Goal: Information Seeking & Learning: Learn about a topic

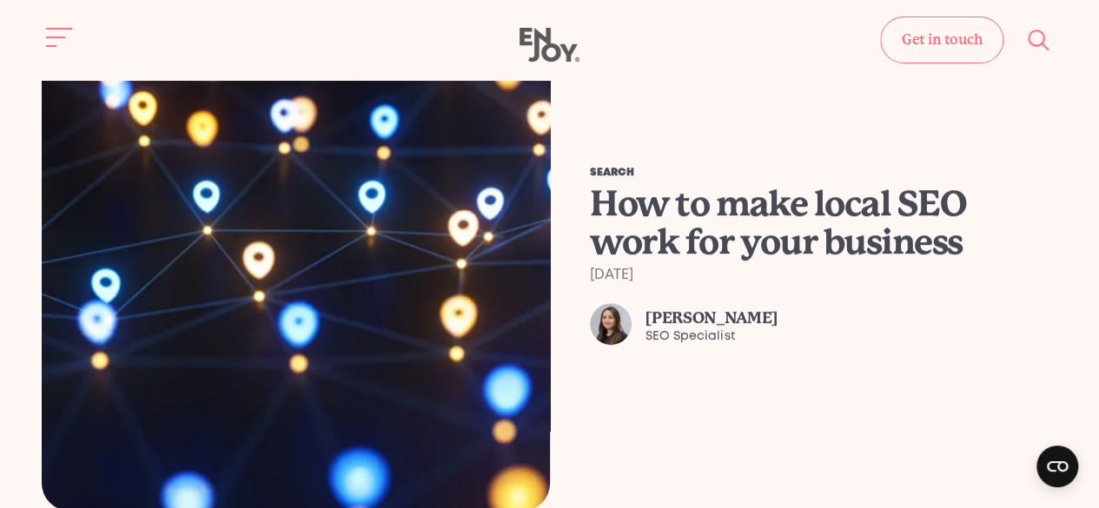
scroll to position [521, 0]
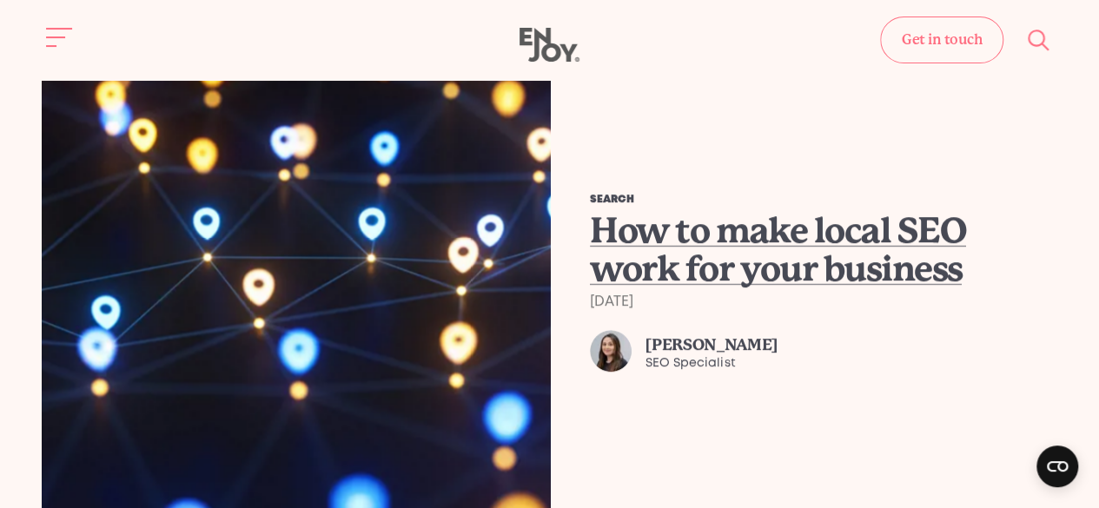
drag, startPoint x: 754, startPoint y: 237, endPoint x: 742, endPoint y: 220, distance: 21.2
click at [754, 238] on span "How to make local SEO work for your business" at bounding box center [778, 249] width 376 height 79
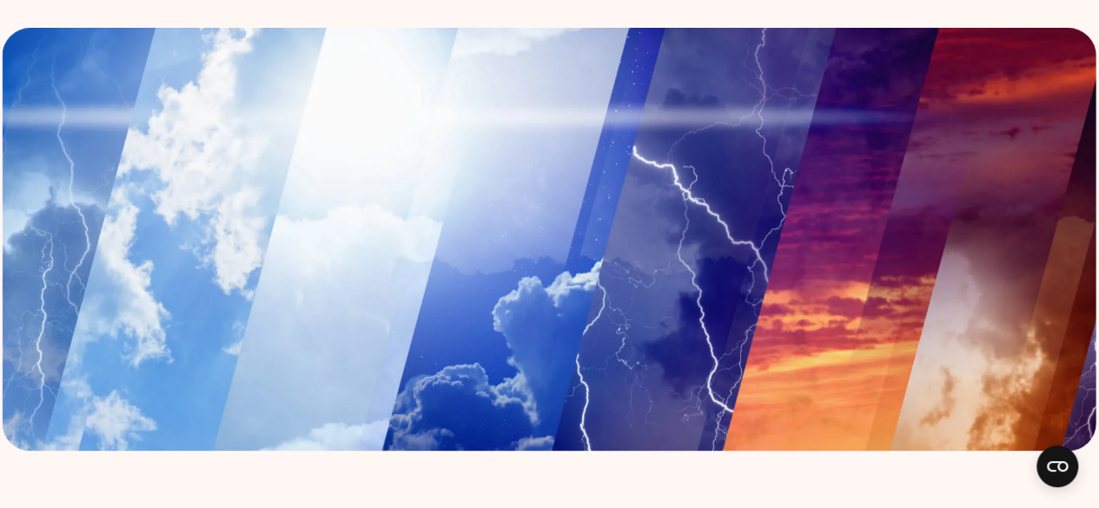
scroll to position [608, 0]
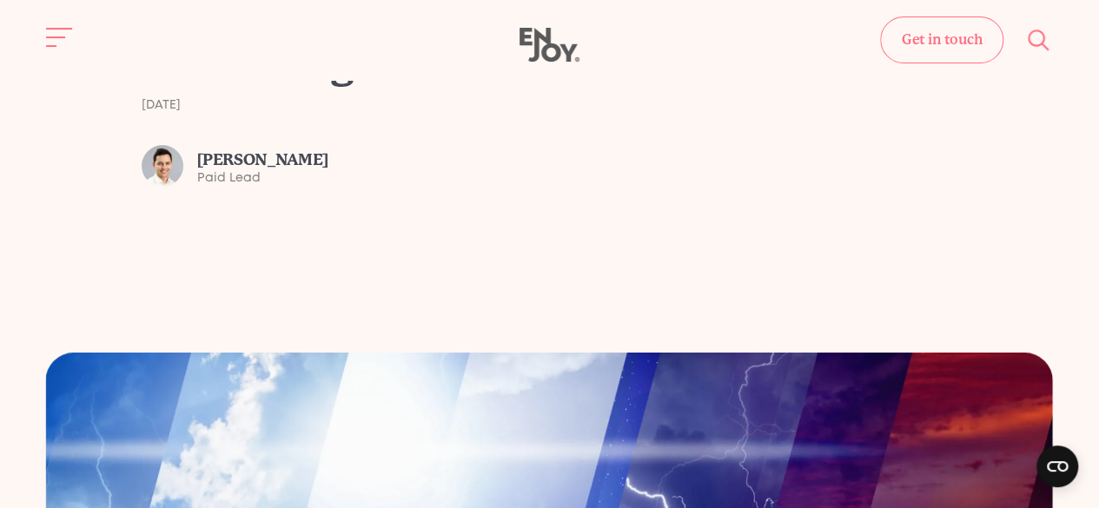
scroll to position [0, 0]
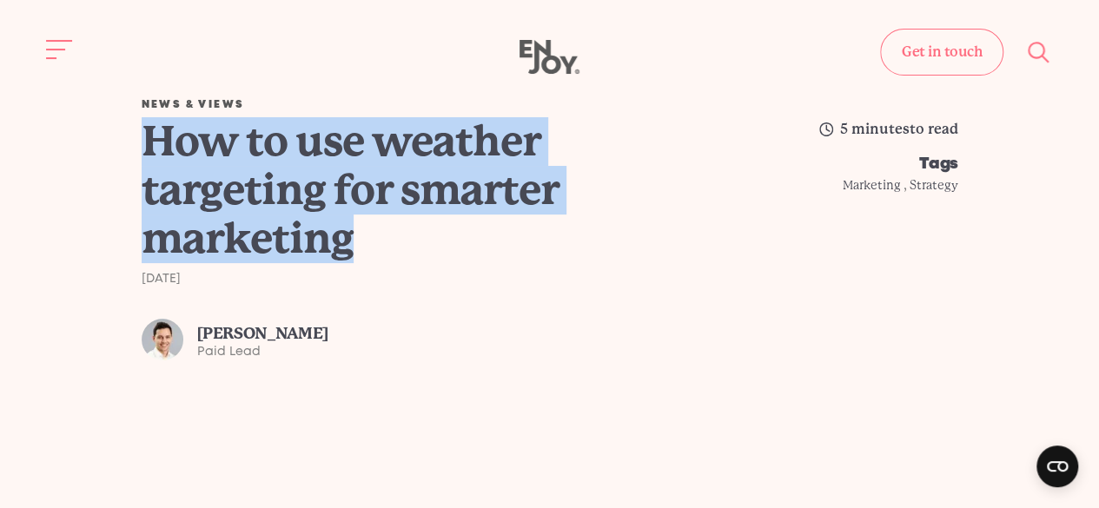
drag, startPoint x: 302, startPoint y: 222, endPoint x: 144, endPoint y: 149, distance: 173.8
click at [144, 149] on h1 "How to use weather targeting for smarter marketing" at bounding box center [425, 190] width 566 height 146
copy h1 "How to use weather targeting for smarter marketing"
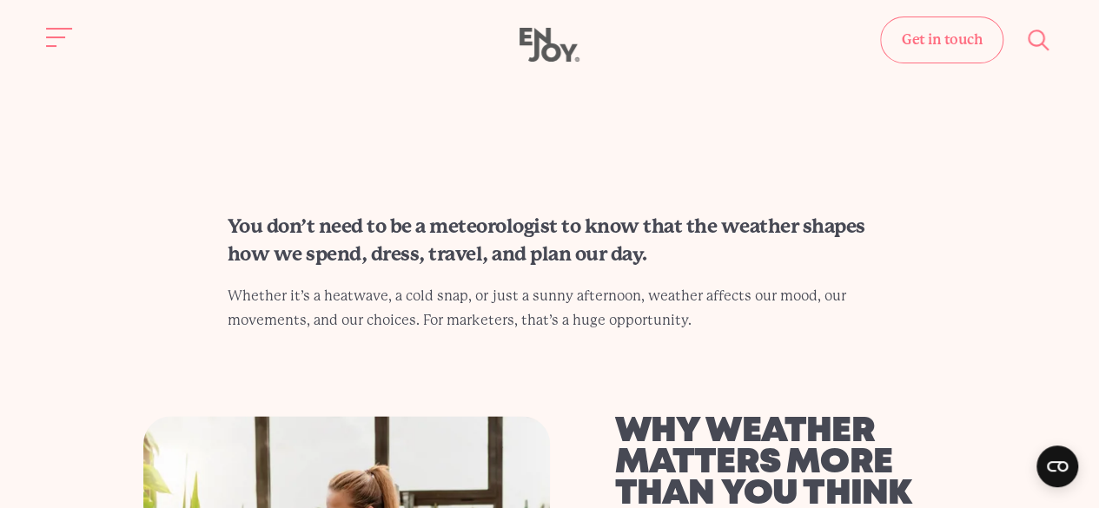
scroll to position [869, 0]
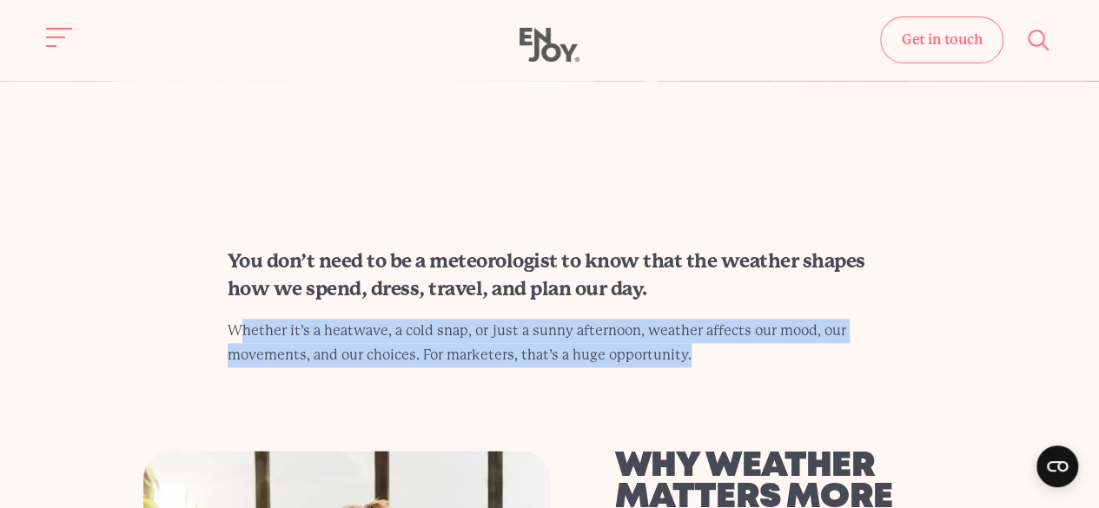
drag, startPoint x: 709, startPoint y: 358, endPoint x: 243, endPoint y: 312, distance: 467.9
click at [243, 312] on div "You don’t need to be a meteorologist to know that the weather shapes how we spe…" at bounding box center [550, 308] width 728 height 120
click at [243, 310] on div "You don’t need to be a meteorologist to know that the weather shapes how we spe…" at bounding box center [550, 308] width 728 height 120
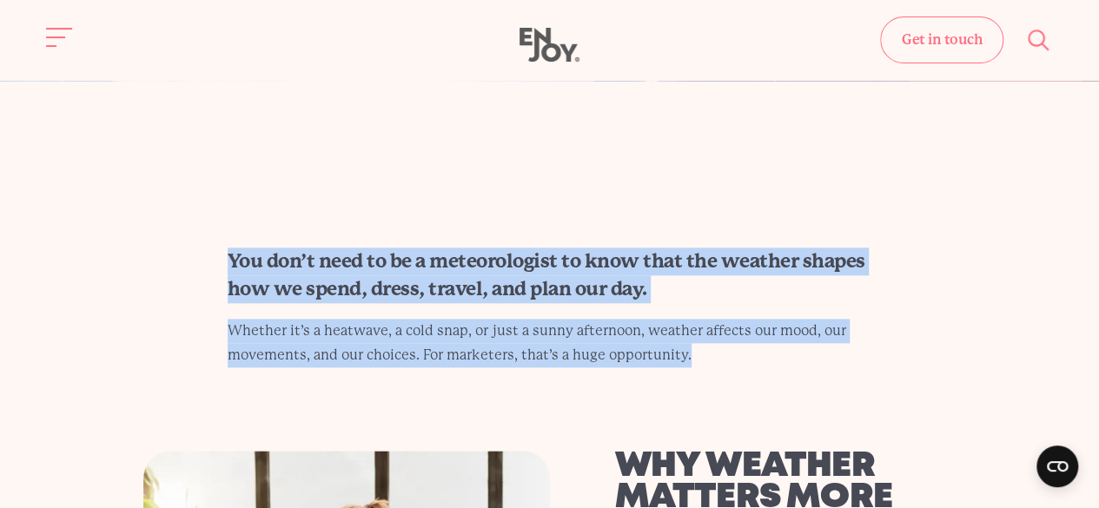
drag, startPoint x: 344, startPoint y: 296, endPoint x: 190, endPoint y: 272, distance: 155.7
click at [146, 271] on section "You don’t need to be a meteorologist to know that the weather shapes how we spe…" at bounding box center [549, 308] width 1099 height 120
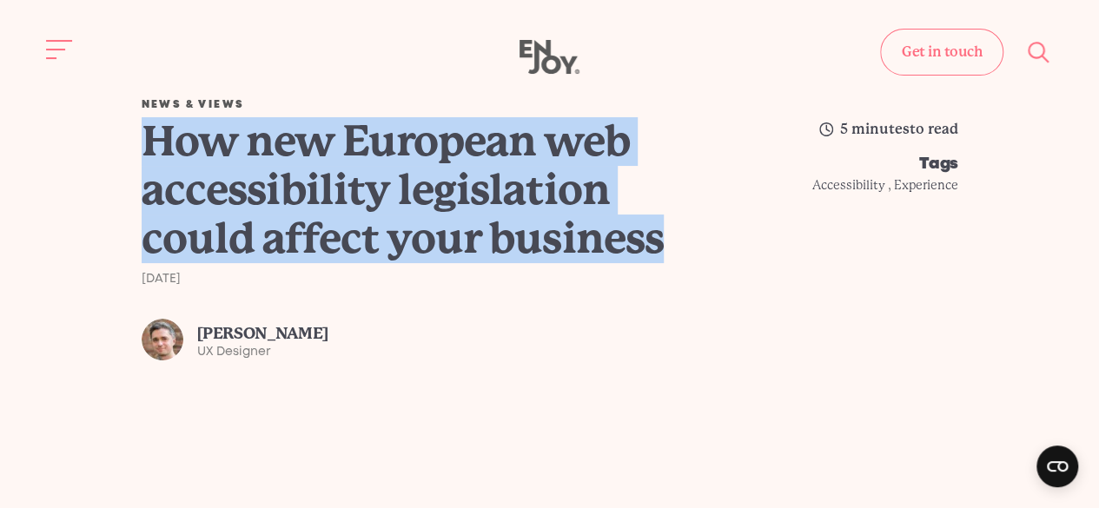
drag, startPoint x: 120, startPoint y: 145, endPoint x: 567, endPoint y: 224, distance: 454.3
click at [676, 230] on div "News & Views How new European web accessibility legislation could affect your b…" at bounding box center [549, 230] width 1071 height 261
copy h1 "How new European web accessibility legislation could affect your business"
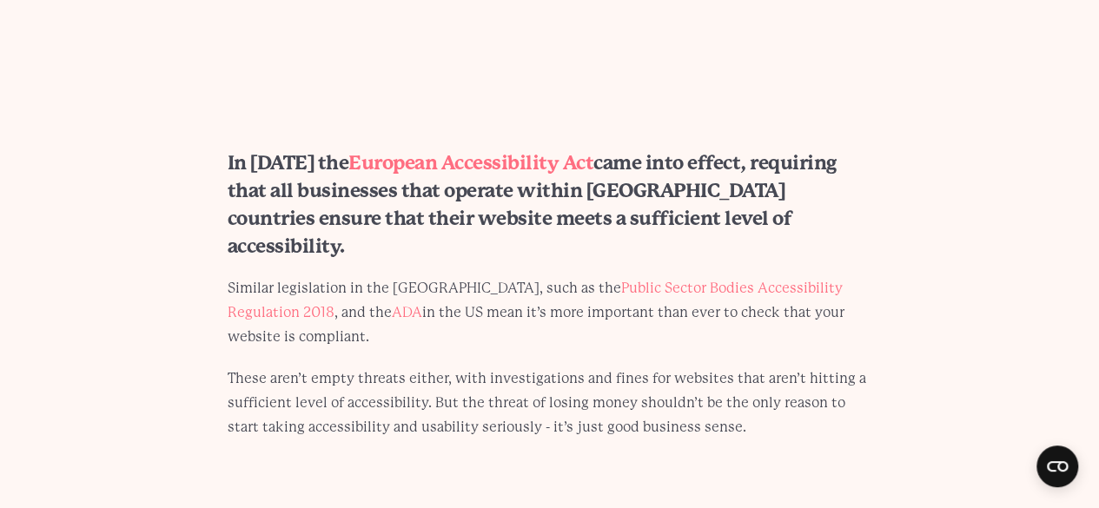
scroll to position [1042, 0]
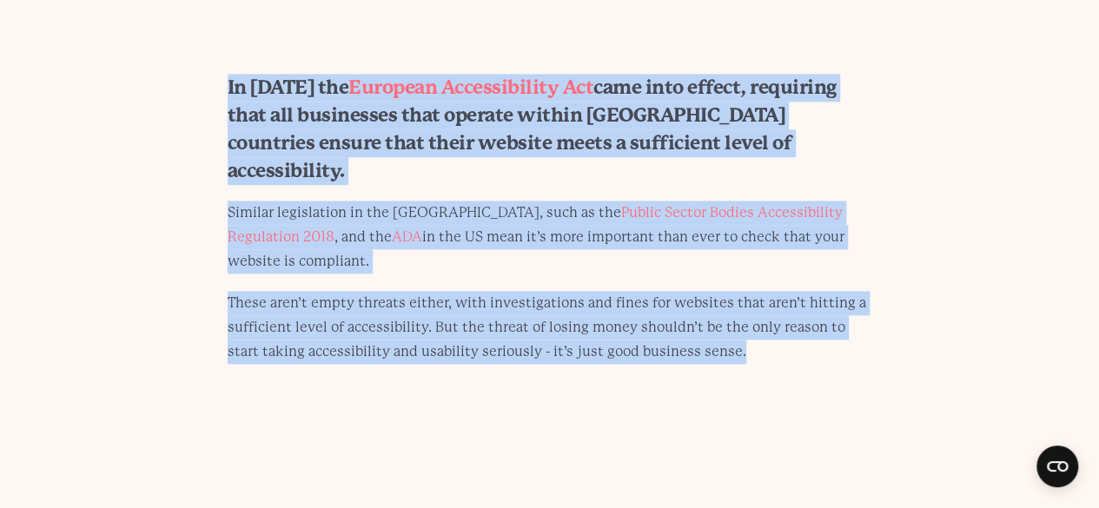
drag, startPoint x: 250, startPoint y: 70, endPoint x: 721, endPoint y: 324, distance: 534.8
copy div "In June 2025 the European Accessibility Act came into effect, requiring that al…"
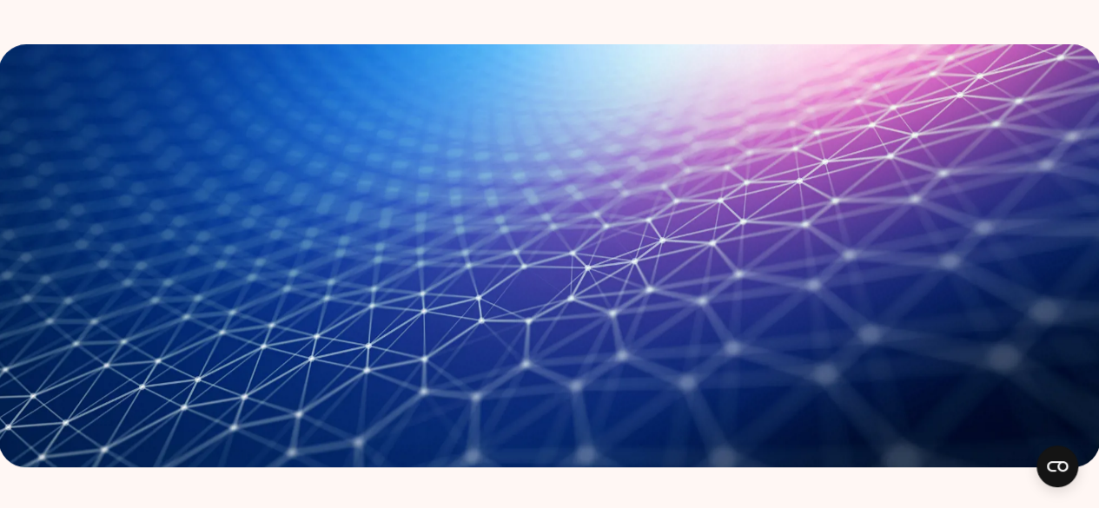
scroll to position [521, 0]
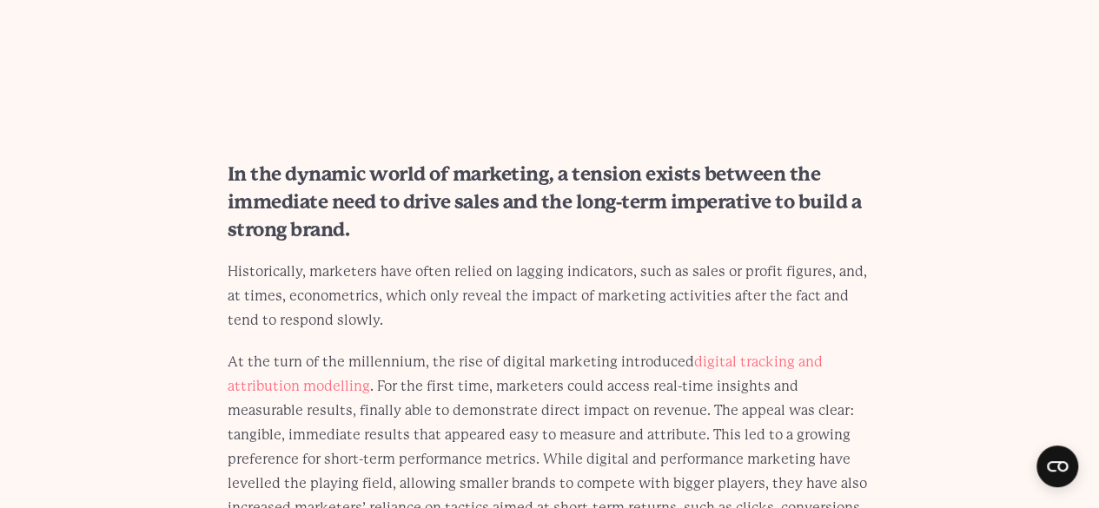
click at [211, 176] on div "In the dynamic world of marketing, a tension exists between the immediate need …" at bounding box center [550, 480] width 728 height 638
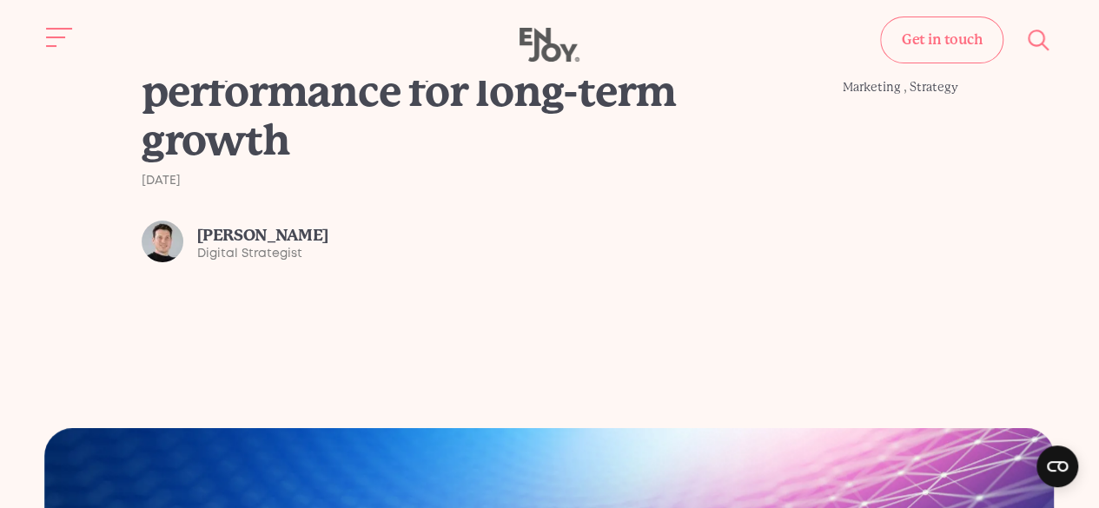
scroll to position [0, 0]
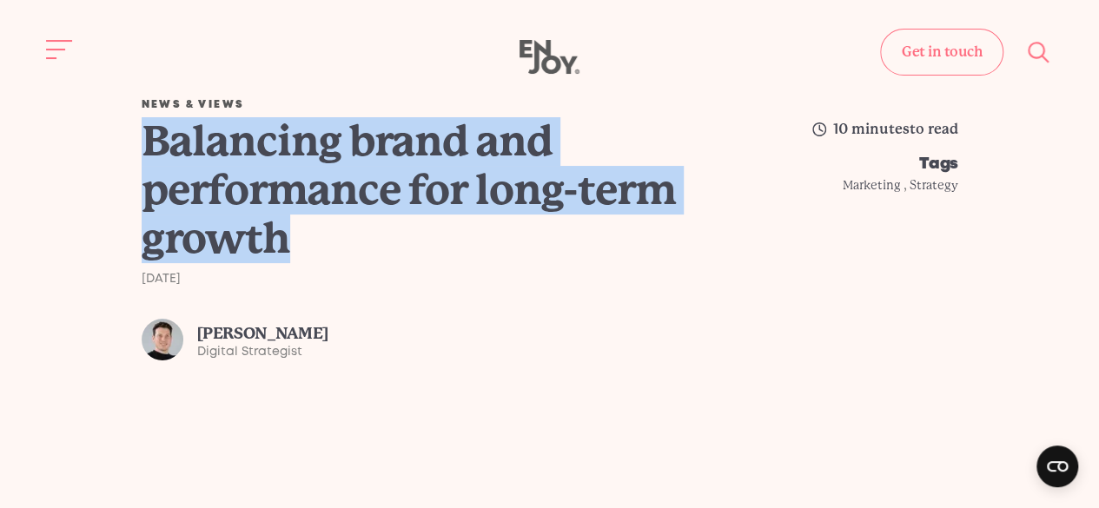
drag, startPoint x: 240, startPoint y: 195, endPoint x: 148, endPoint y: 145, distance: 105.0
click at [148, 145] on h1 "Balancing brand and performance for long-term growth" at bounding box center [425, 190] width 566 height 146
copy h1 "Balancing brand and performance for long-term growth"
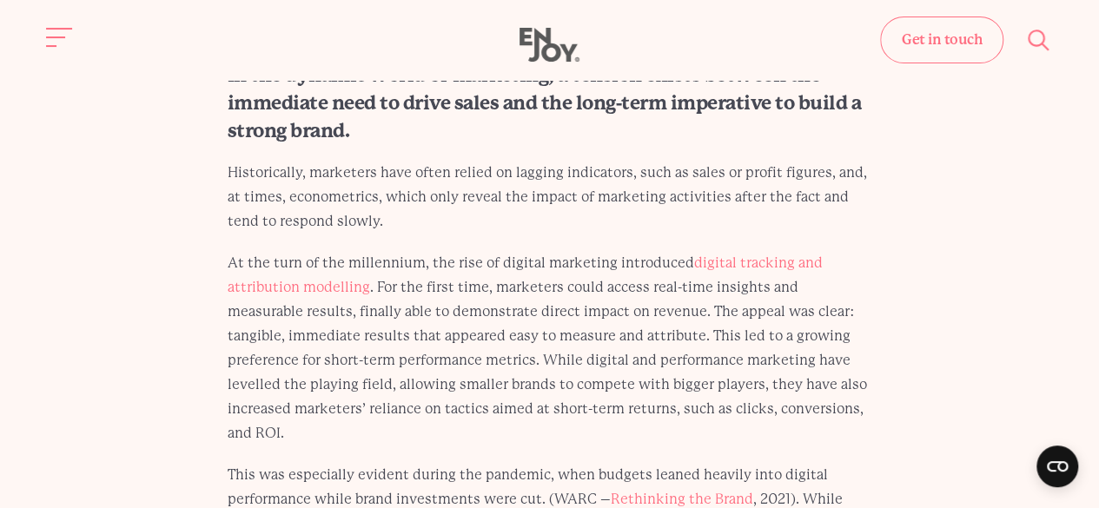
scroll to position [1042, 0]
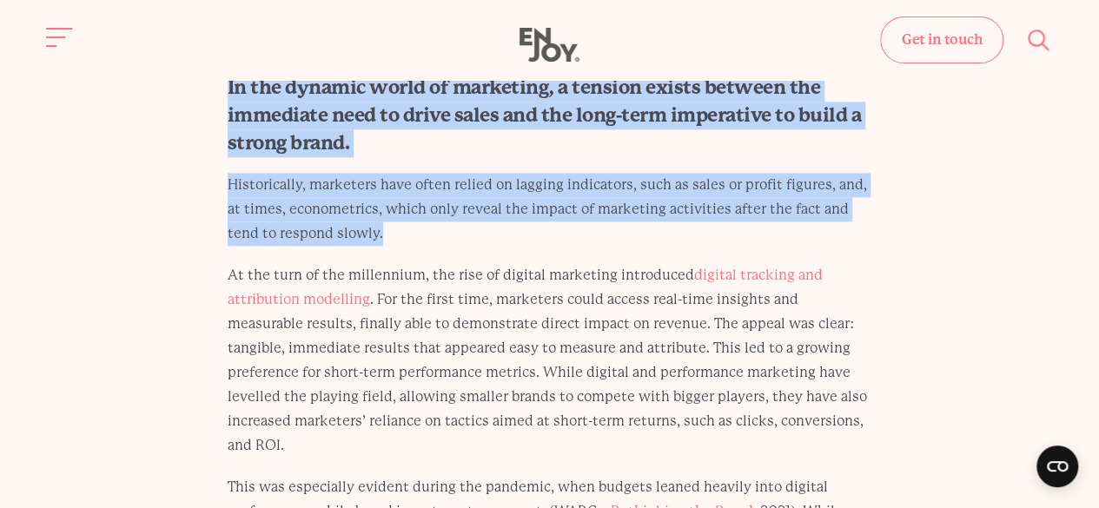
drag, startPoint x: 334, startPoint y: 214, endPoint x: 229, endPoint y: 93, distance: 160.1
click at [229, 93] on div "In the dynamic world of marketing, a tension exists between the immediate need …" at bounding box center [550, 393] width 728 height 638
copy div "In the dynamic world of marketing, a tension exists between the immediate need …"
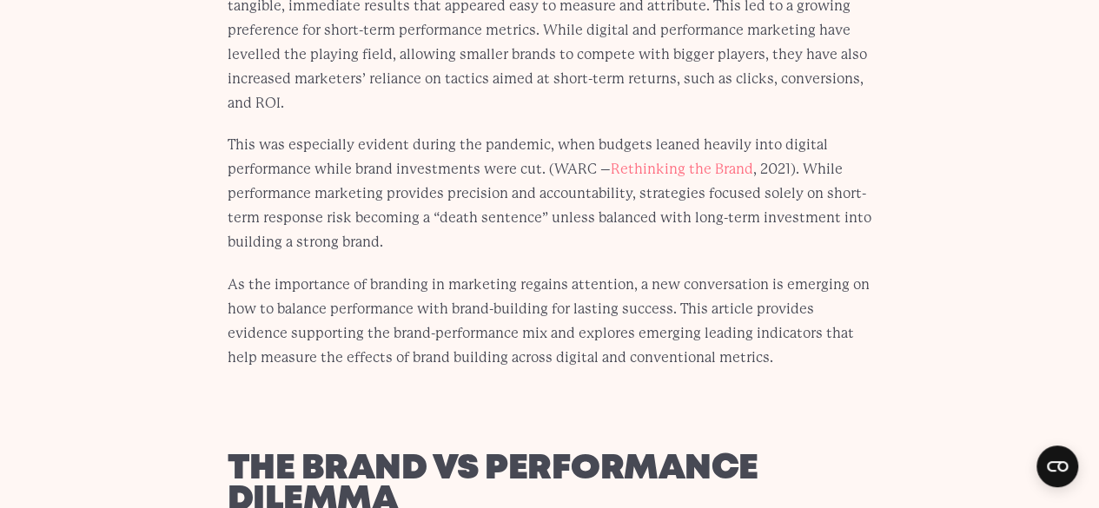
scroll to position [1390, 0]
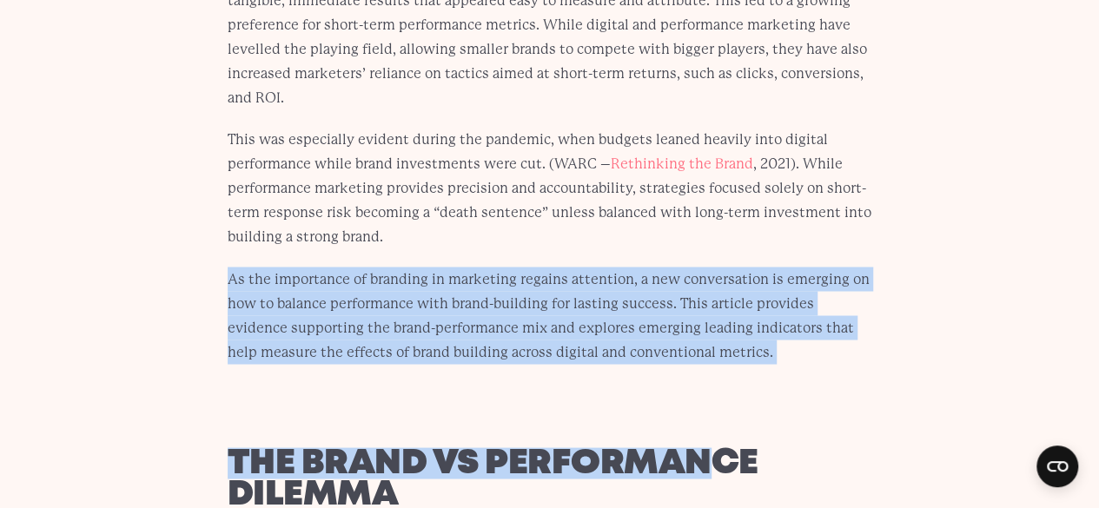
drag, startPoint x: 210, startPoint y: 257, endPoint x: 694, endPoint y: 342, distance: 491.3
drag, startPoint x: 605, startPoint y: 293, endPoint x: 619, endPoint y: 299, distance: 15.2
click at [619, 301] on p "As the importance of branding in marketing regains attention, a new conversatio…" at bounding box center [550, 315] width 645 height 97
click at [696, 329] on p "As the importance of branding in marketing regains attention, a new conversatio…" at bounding box center [550, 315] width 645 height 97
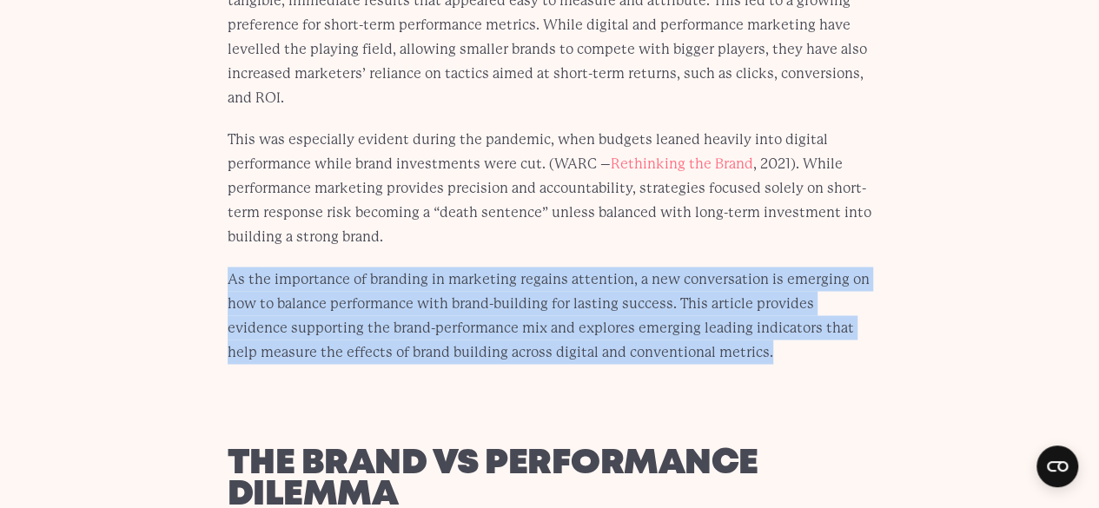
drag, startPoint x: 712, startPoint y: 327, endPoint x: 231, endPoint y: 259, distance: 486.1
click at [231, 267] on p "As the importance of branding in marketing regains attention, a new conversatio…" at bounding box center [550, 315] width 645 height 97
copy p "As the importance of branding in marketing regains attention, a new conversatio…"
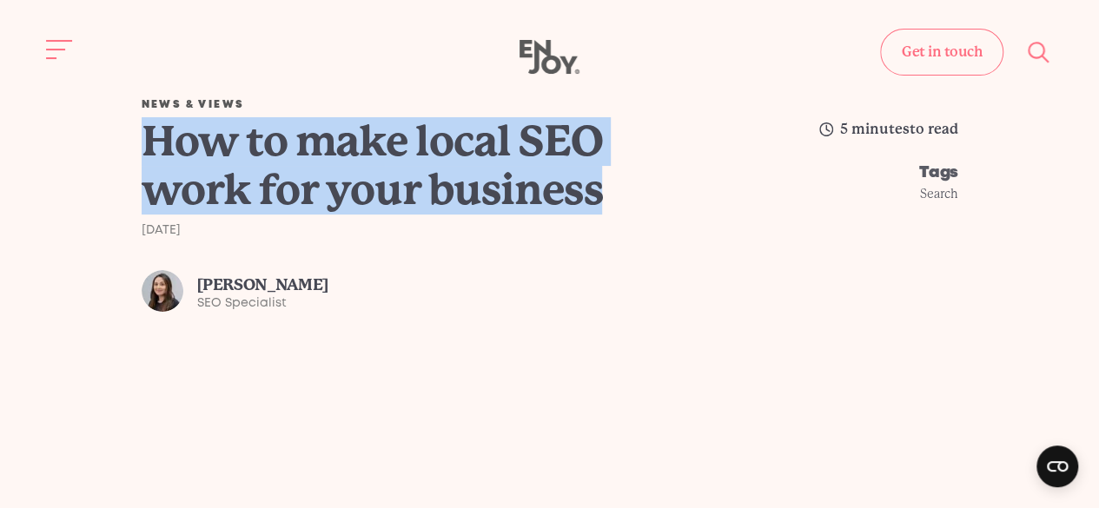
drag, startPoint x: 376, startPoint y: 184, endPoint x: 123, endPoint y: 144, distance: 255.9
click at [123, 144] on div "News & Views How to make local SEO work for your business [DATE] [PERSON_NAME] …" at bounding box center [549, 206] width 1071 height 212
copy h1 "How to make local SEO work for your business"
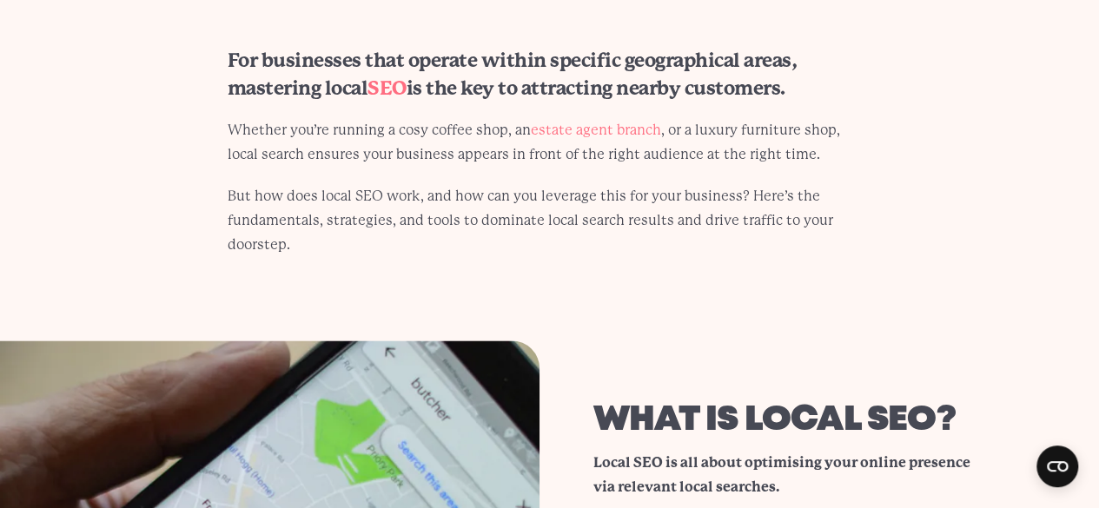
scroll to position [1042, 0]
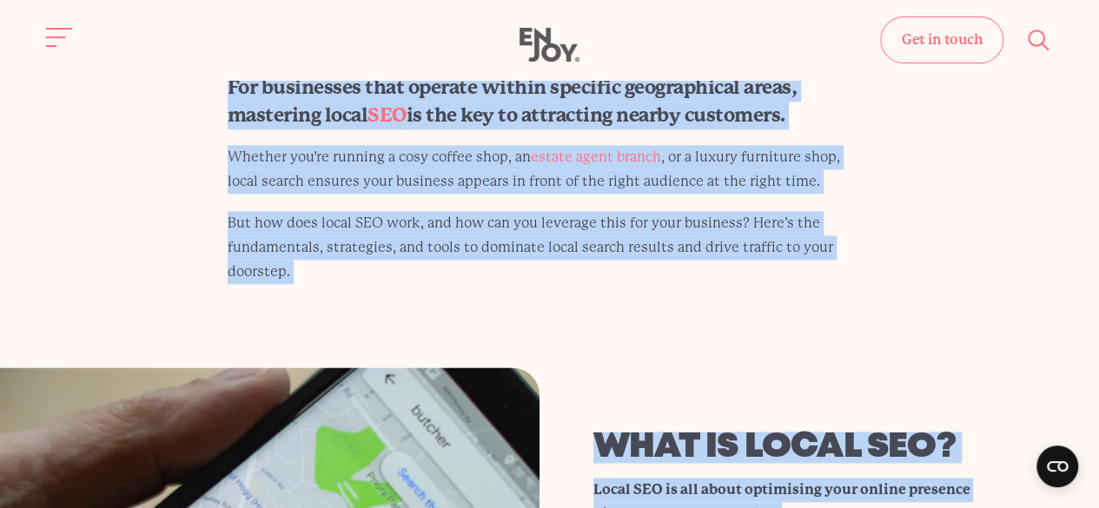
drag, startPoint x: 198, startPoint y: 84, endPoint x: 395, endPoint y: 291, distance: 285.7
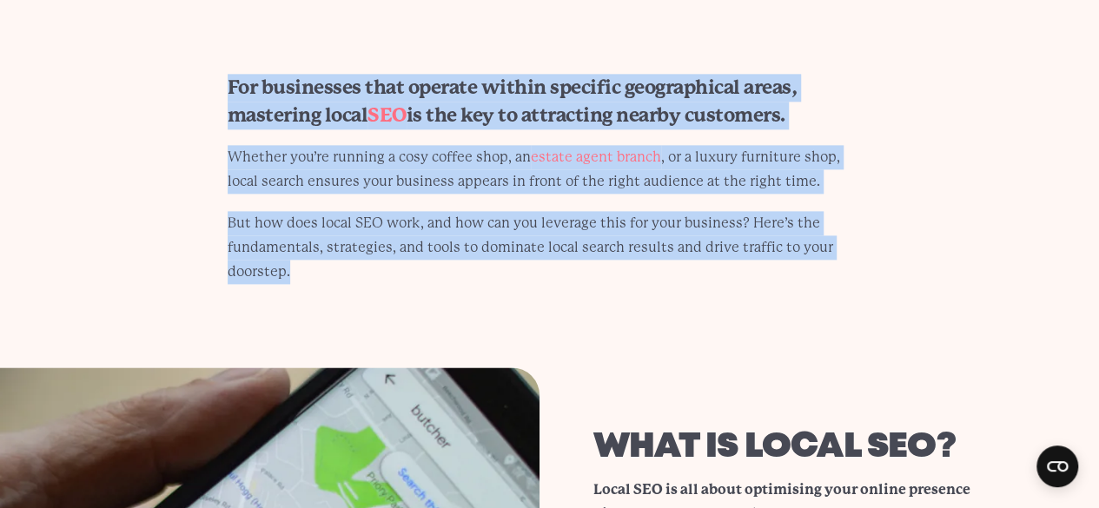
drag, startPoint x: 306, startPoint y: 248, endPoint x: 224, endPoint y: 93, distance: 175.6
click at [224, 93] on div "For businesses that operate within specific geographical areas, mastering local…" at bounding box center [550, 179] width 728 height 210
copy div "For businesses that operate within specific geographical areas, mastering local…"
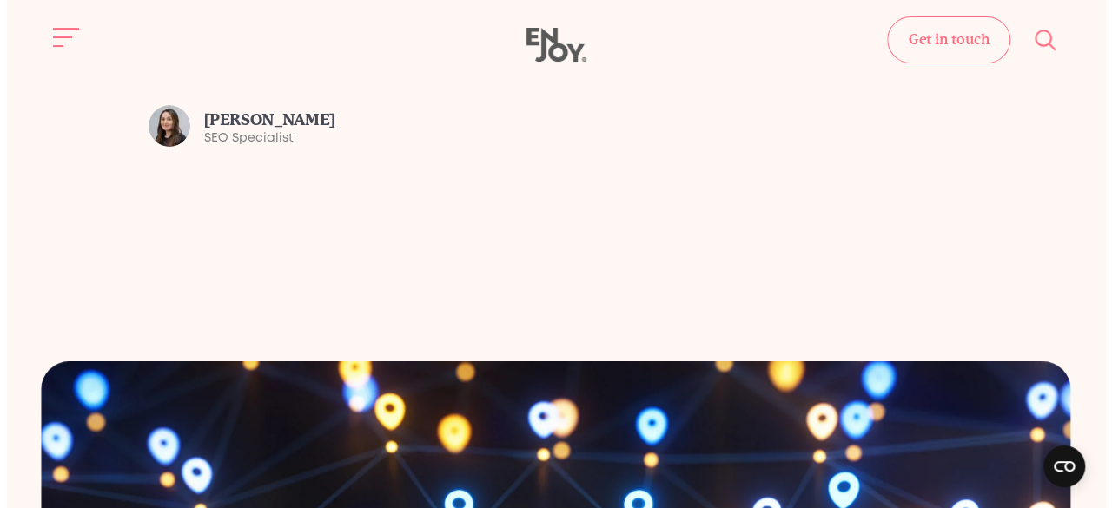
scroll to position [0, 0]
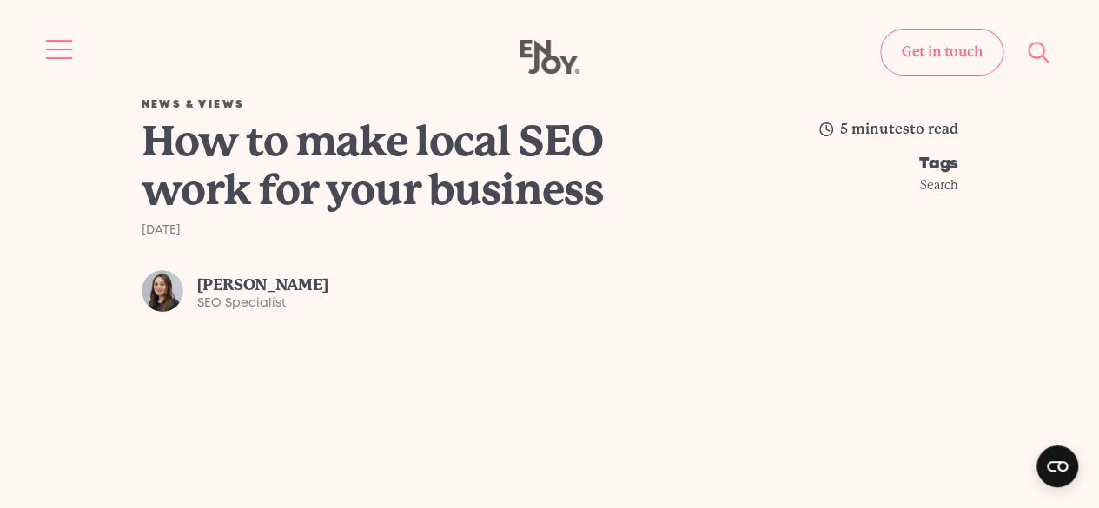
click at [56, 36] on button "Site navigation" at bounding box center [60, 49] width 36 height 36
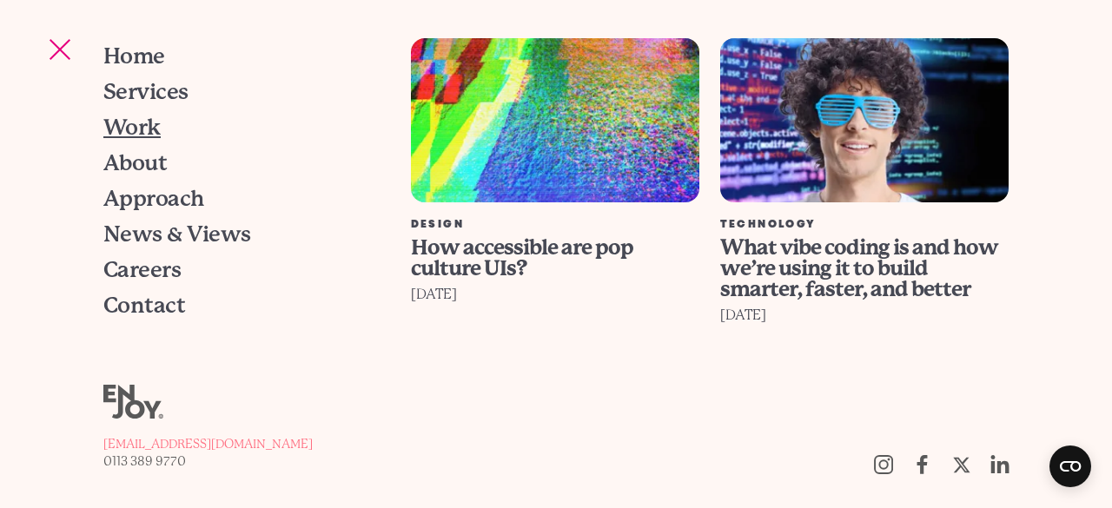
click at [137, 127] on span "Work" at bounding box center [131, 127] width 57 height 22
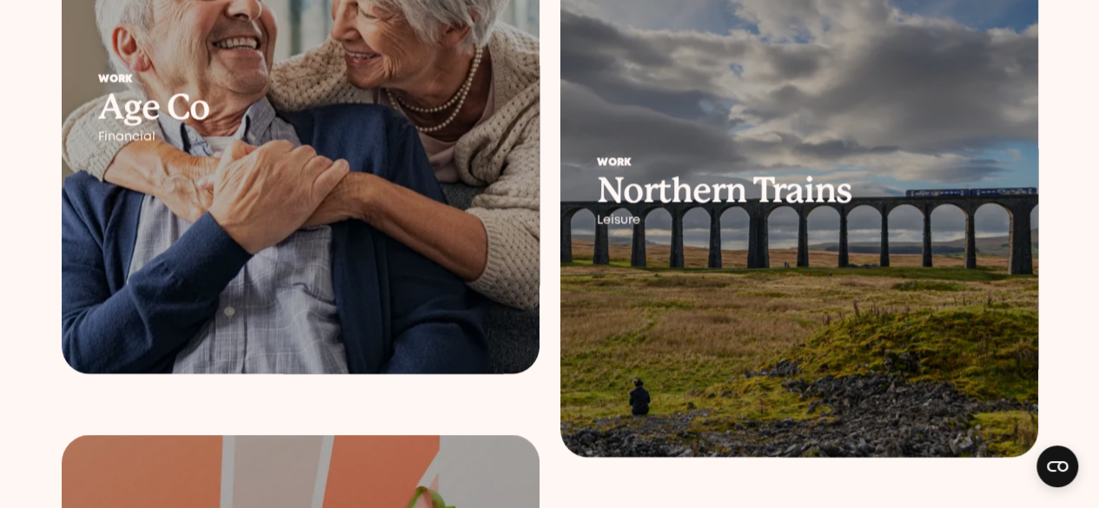
scroll to position [2085, 0]
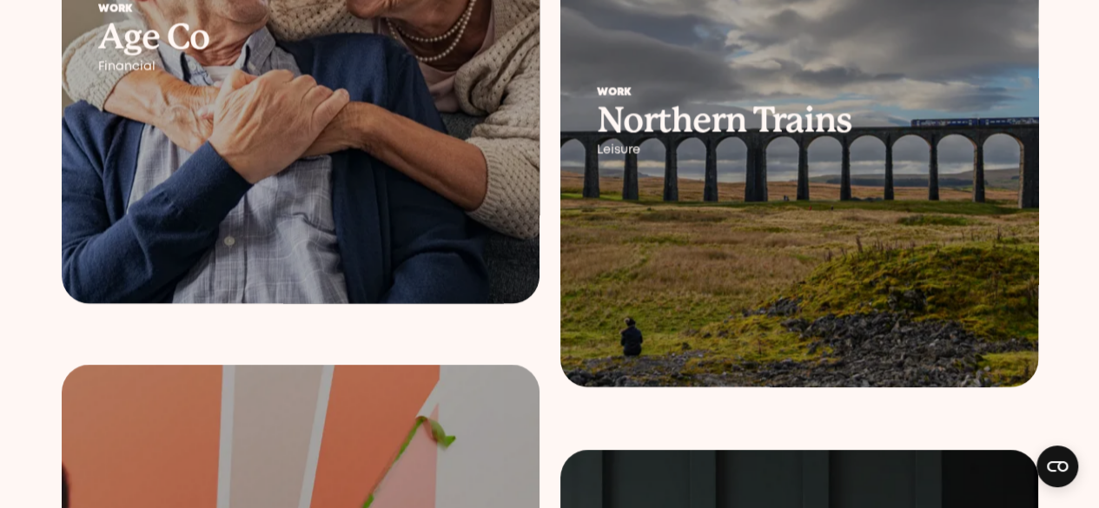
click at [711, 261] on div at bounding box center [799, 123] width 478 height 530
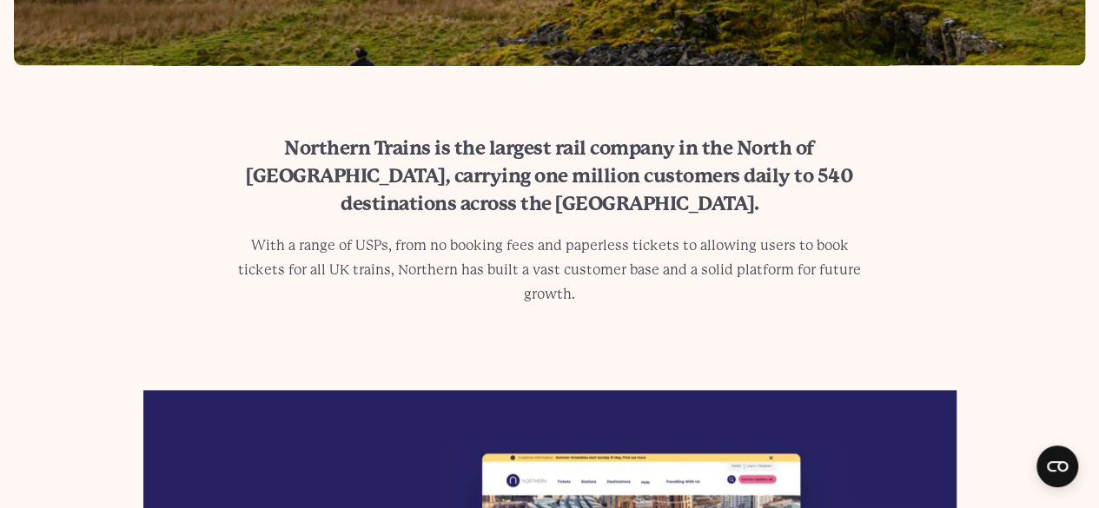
scroll to position [956, 0]
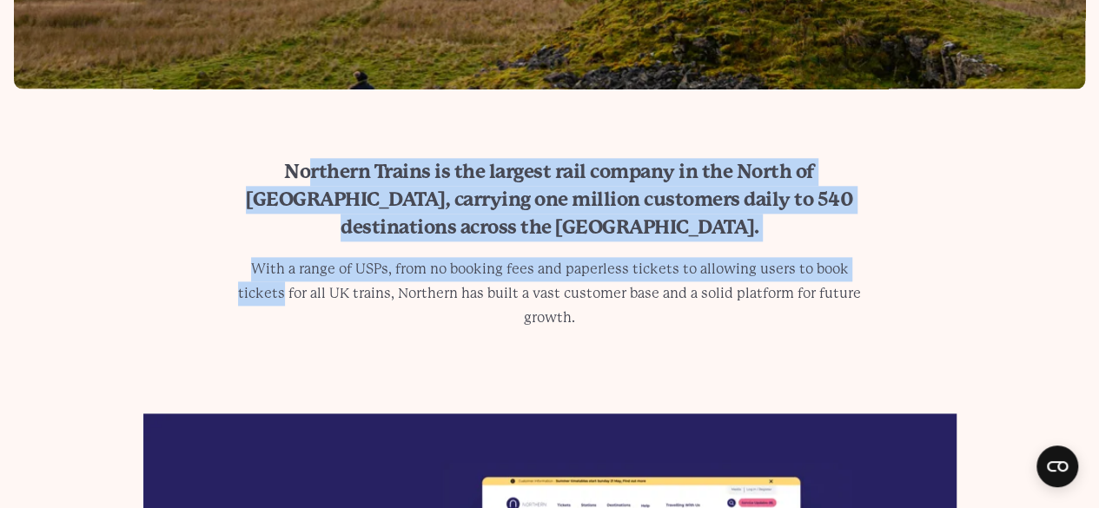
drag, startPoint x: 902, startPoint y: 286, endPoint x: 225, endPoint y: 173, distance: 686.1
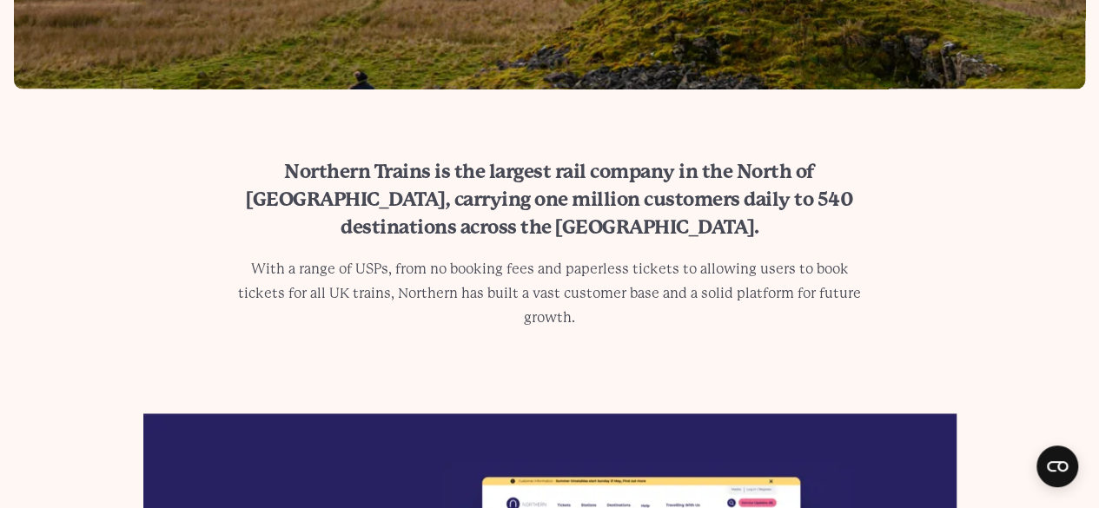
click at [225, 173] on div "Northern Trains is the largest rail company in the North of [GEOGRAPHIC_DATA], …" at bounding box center [550, 244] width 728 height 172
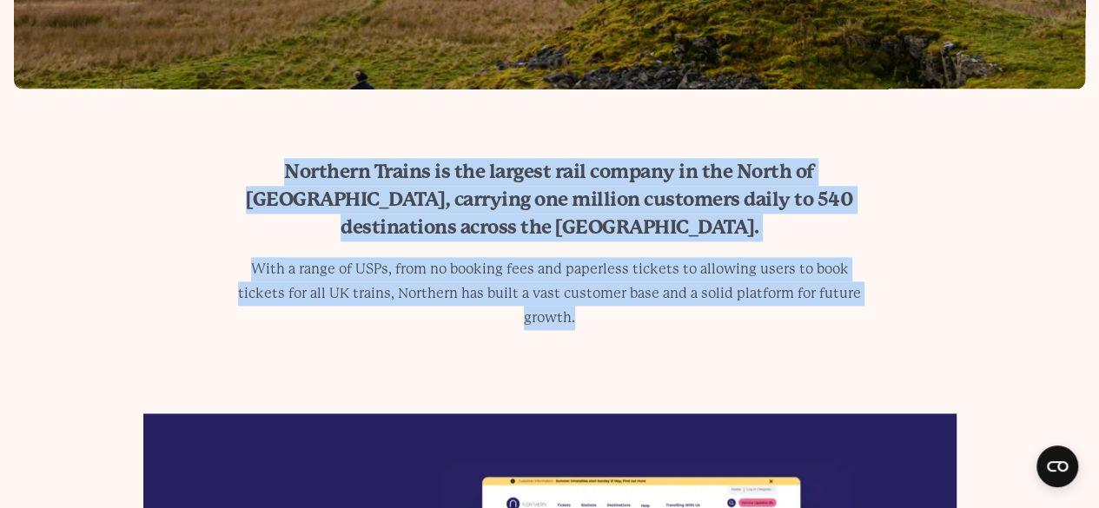
drag, startPoint x: 198, startPoint y: 147, endPoint x: 902, endPoint y: 296, distance: 719.3
copy div "Northern Trains is the largest rail company in the North of [GEOGRAPHIC_DATA], …"
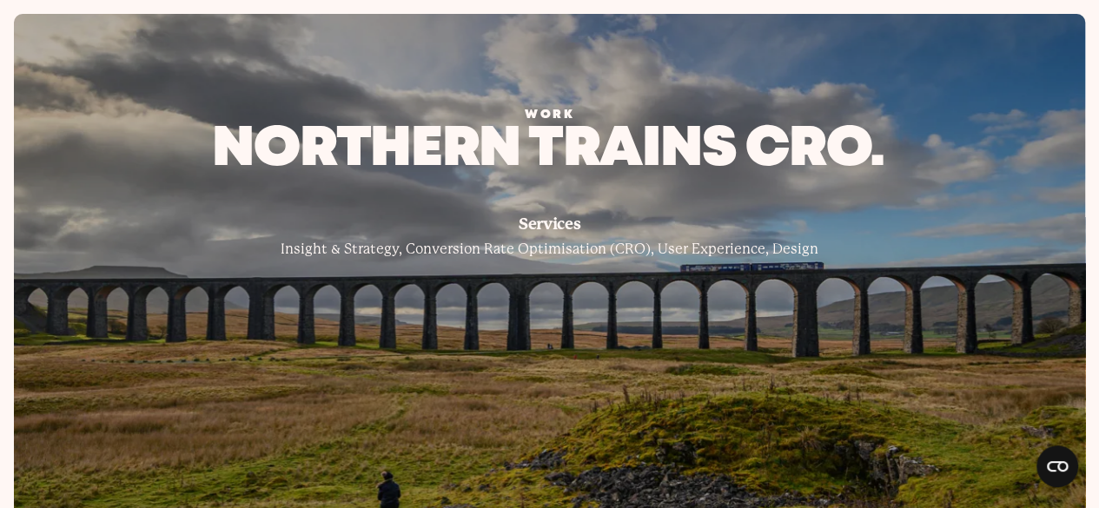
scroll to position [0, 0]
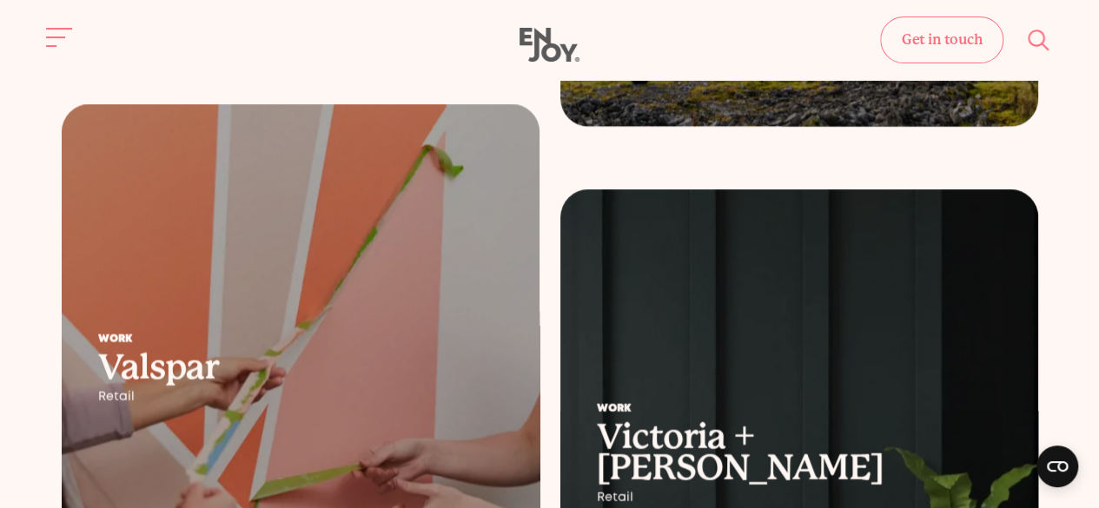
scroll to position [1998, 0]
